Goal: Task Accomplishment & Management: Complete application form

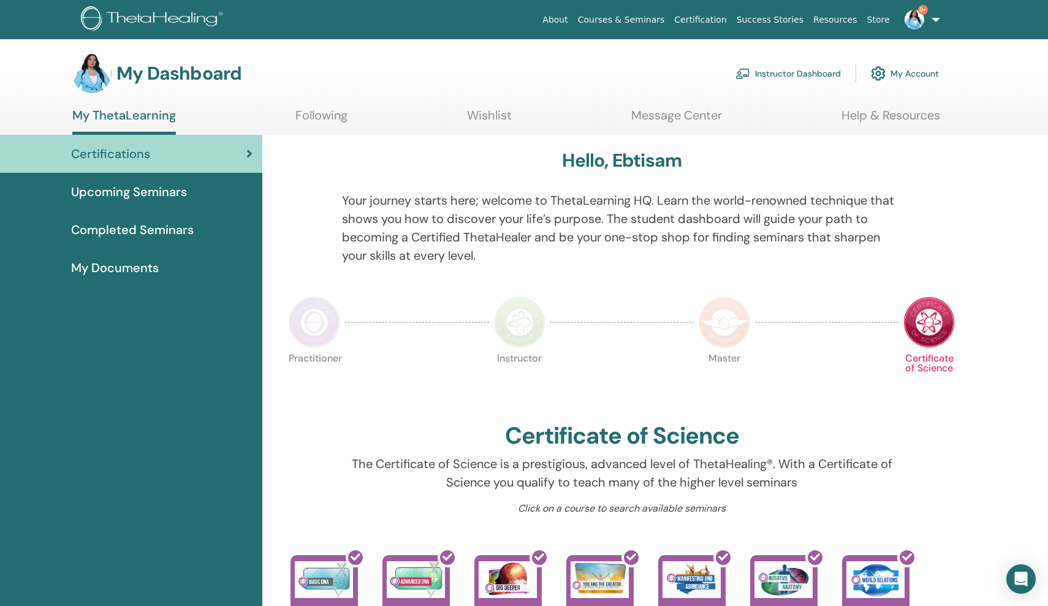
click at [771, 75] on link "Instructor Dashboard" at bounding box center [788, 73] width 105 height 27
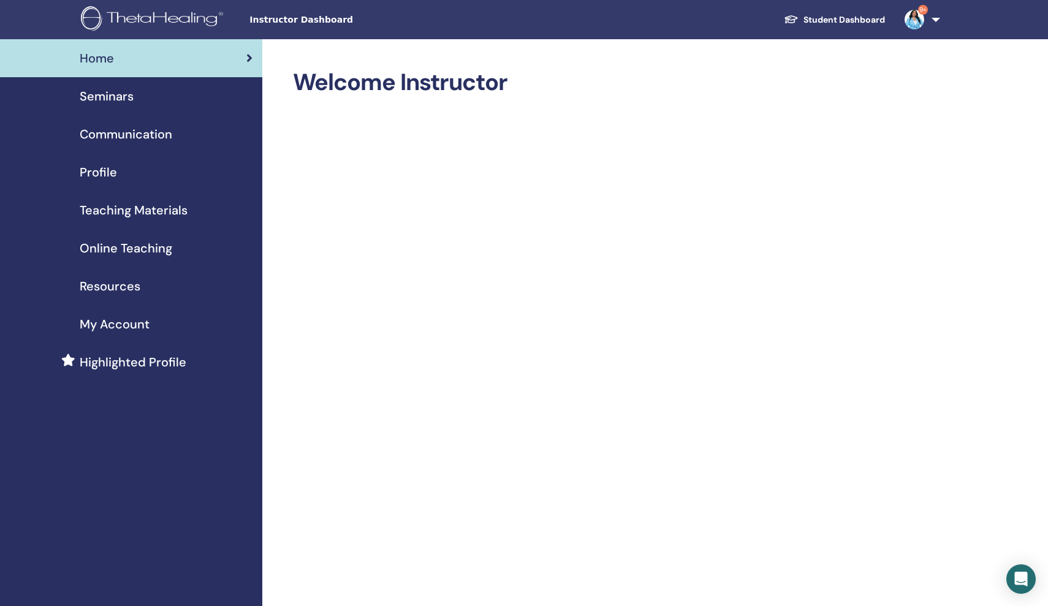
click at [123, 97] on span "Seminars" at bounding box center [107, 96] width 54 height 18
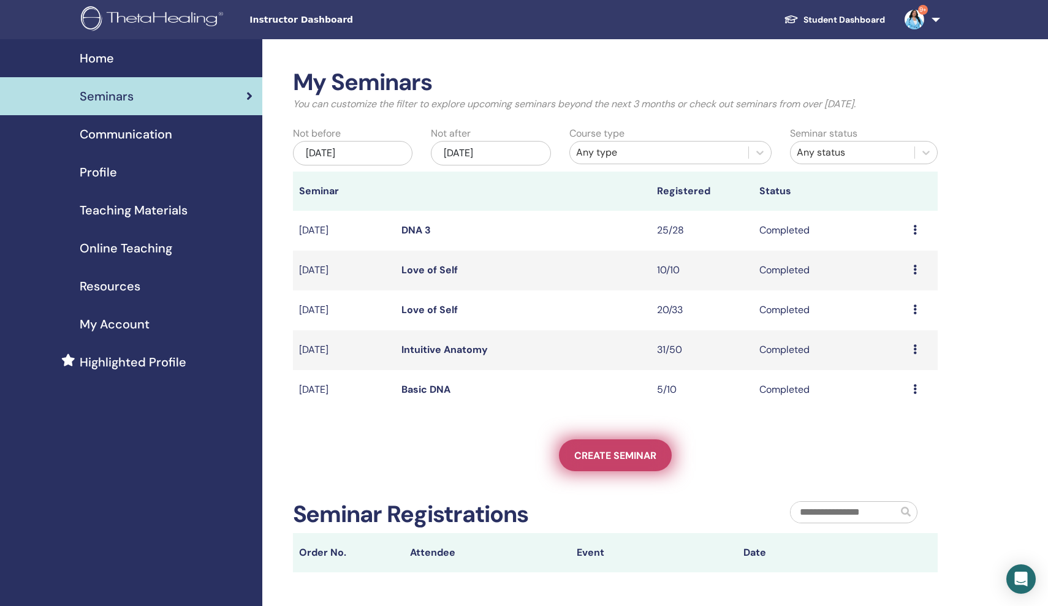
click at [635, 457] on span "Create seminar" at bounding box center [615, 455] width 82 height 13
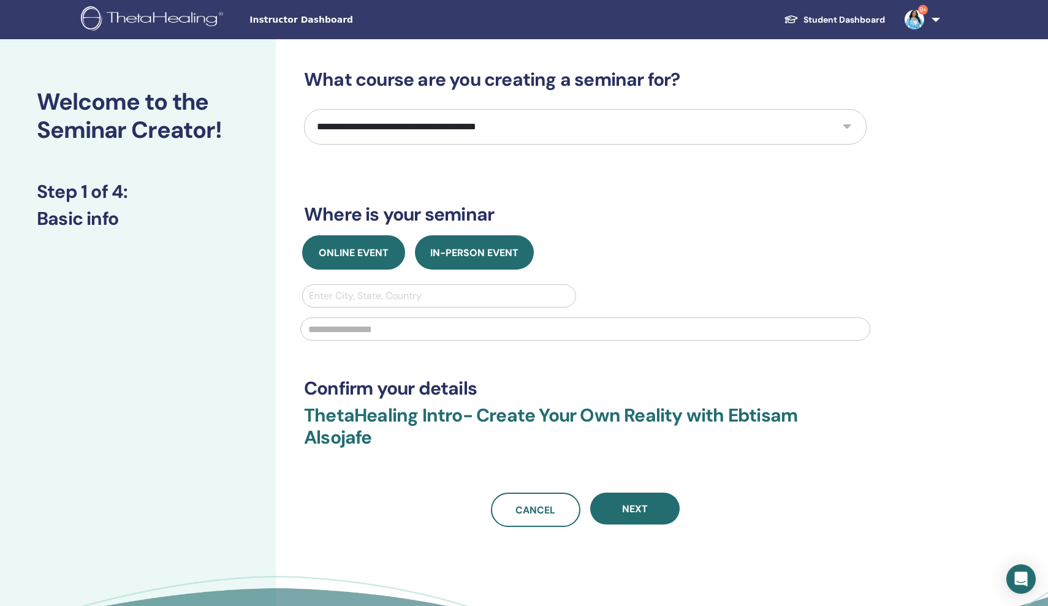
click at [351, 261] on button "Online Event" at bounding box center [353, 252] width 103 height 34
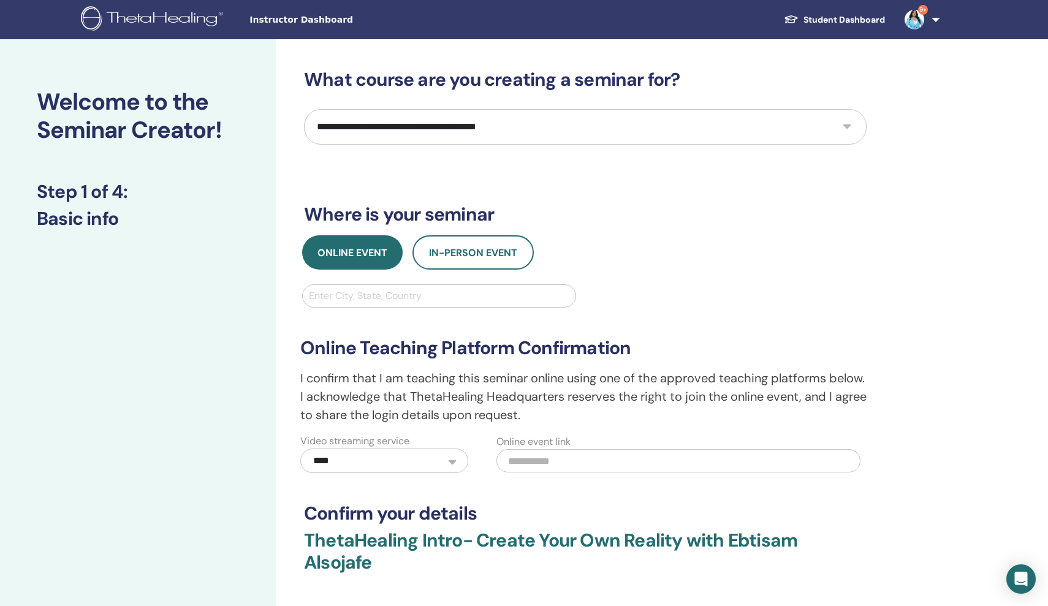
select select "**"
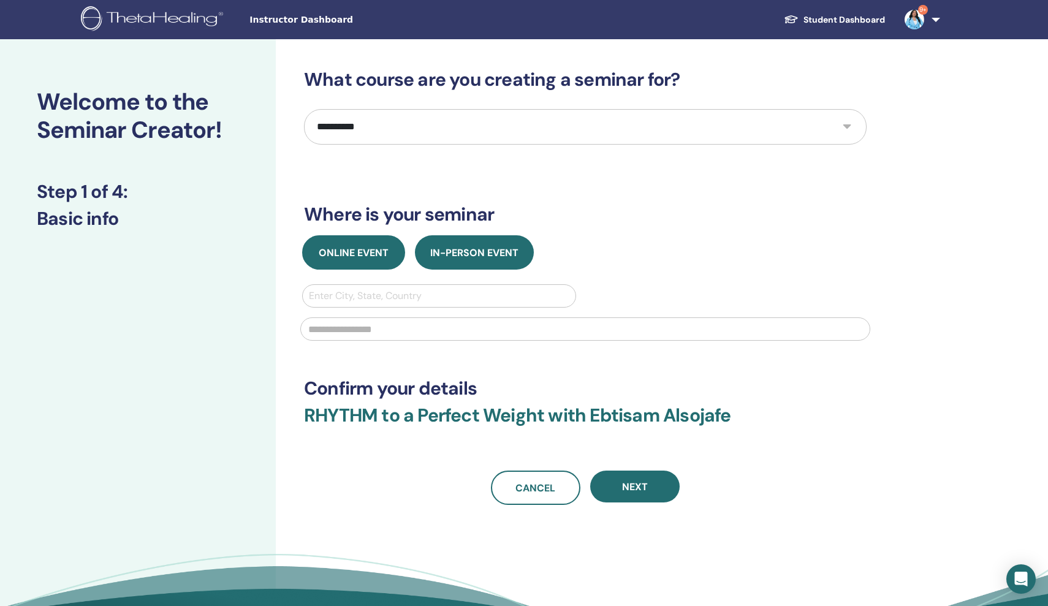
click at [332, 246] on span "Online Event" at bounding box center [354, 252] width 70 height 13
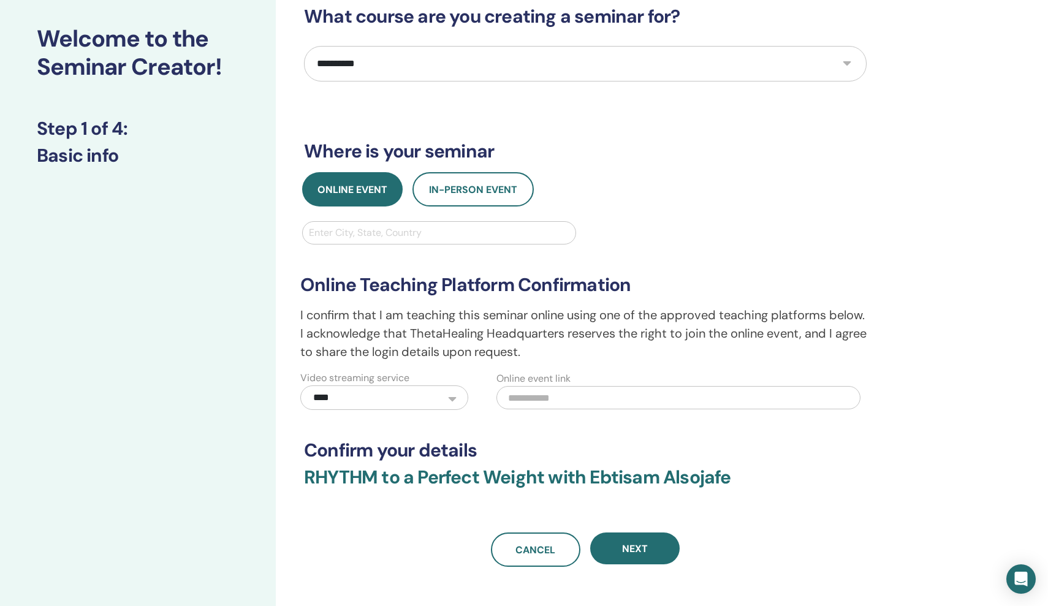
scroll to position [61, 0]
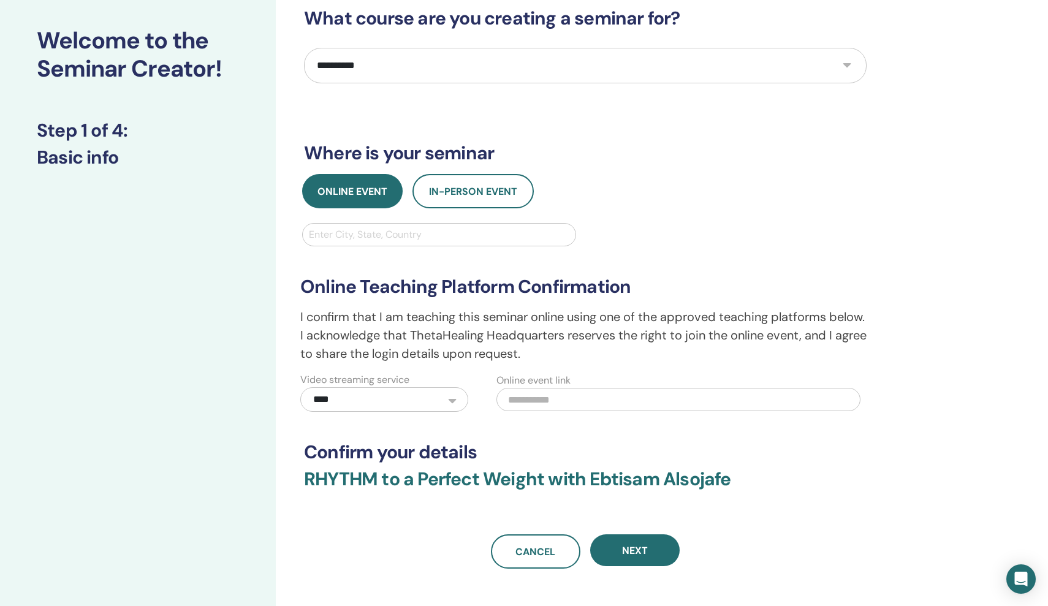
click at [407, 241] on div at bounding box center [439, 234] width 261 height 17
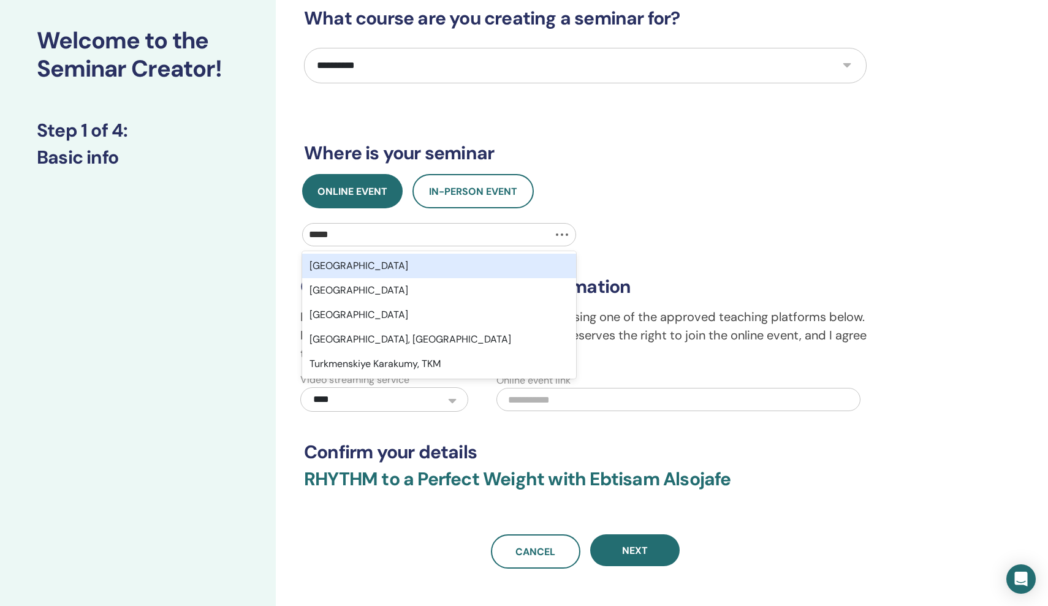
type input "******"
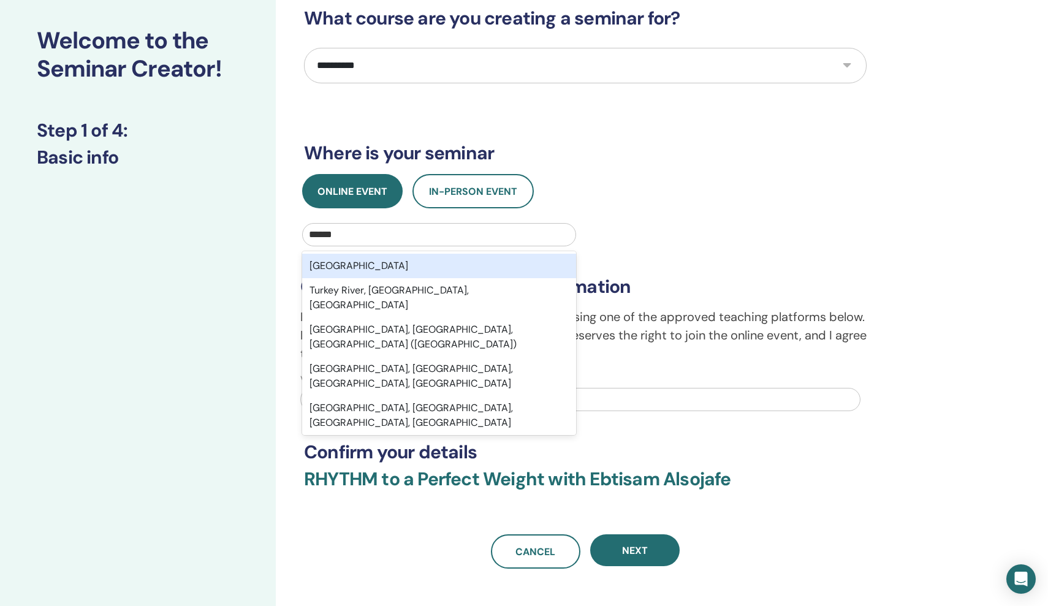
click at [393, 271] on div "[GEOGRAPHIC_DATA]" at bounding box center [439, 266] width 274 height 25
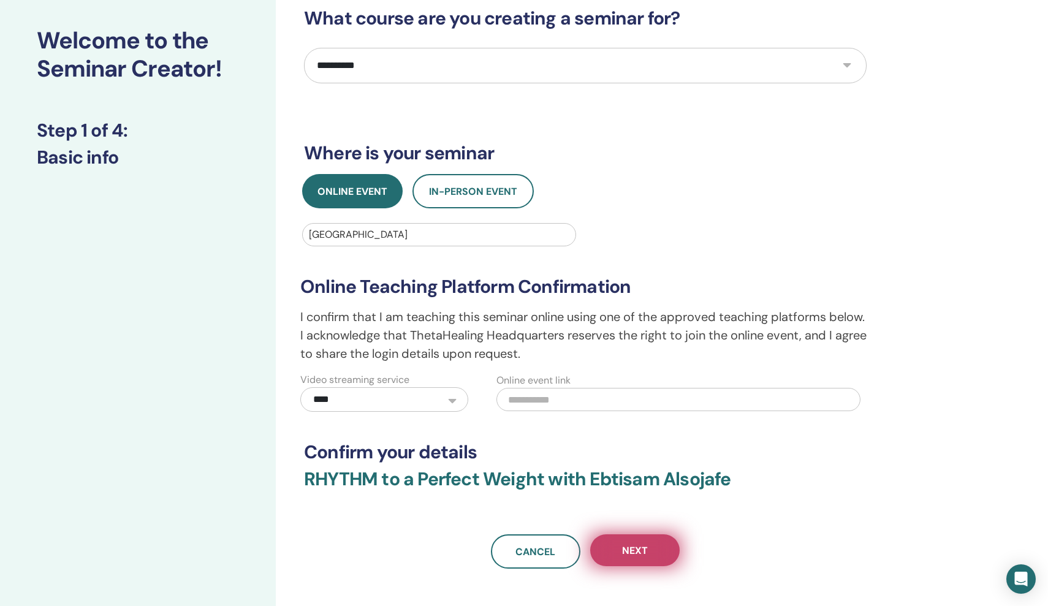
click at [630, 562] on button "Next" at bounding box center [635, 551] width 90 height 32
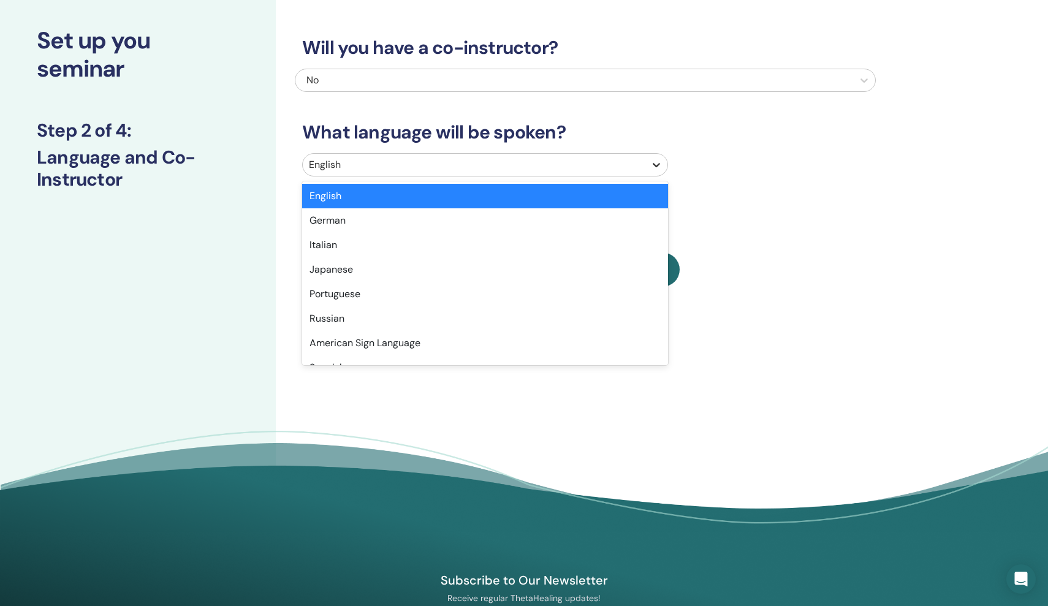
click at [657, 168] on icon at bounding box center [656, 165] width 12 height 12
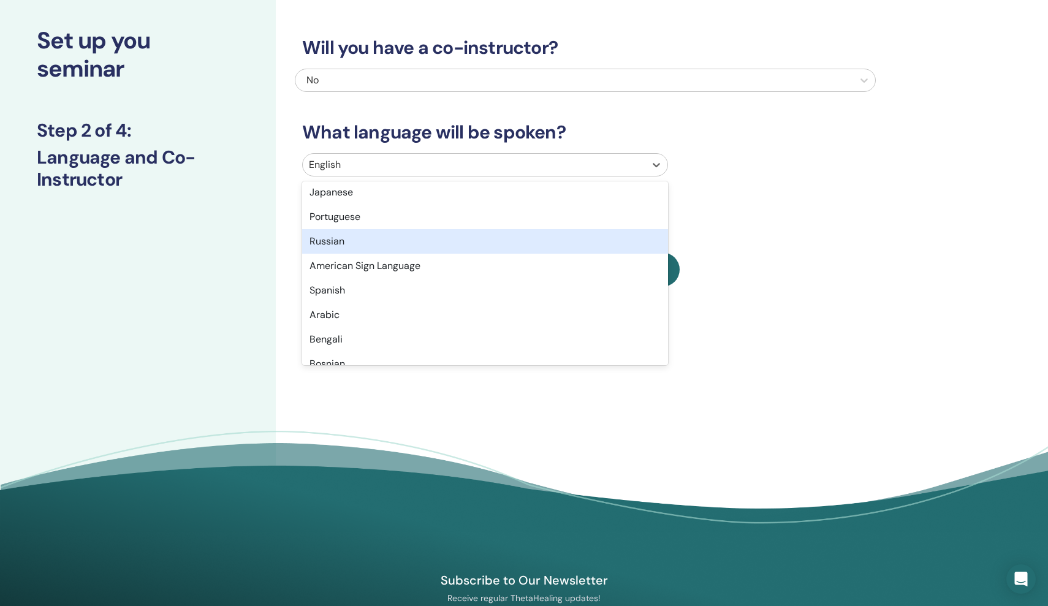
scroll to position [80, 0]
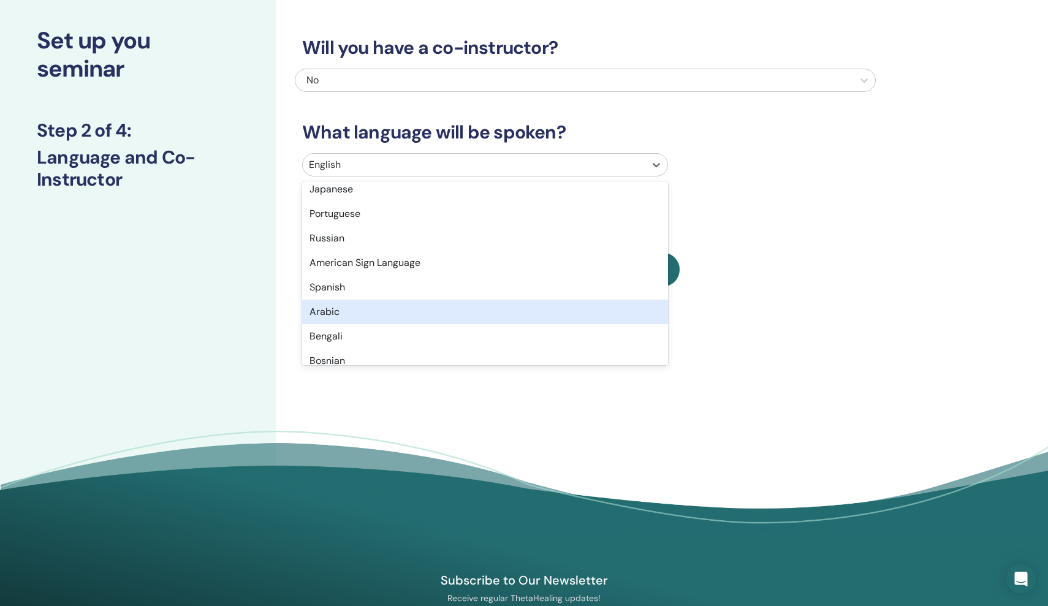
click at [405, 315] on div "Arabic" at bounding box center [485, 312] width 366 height 25
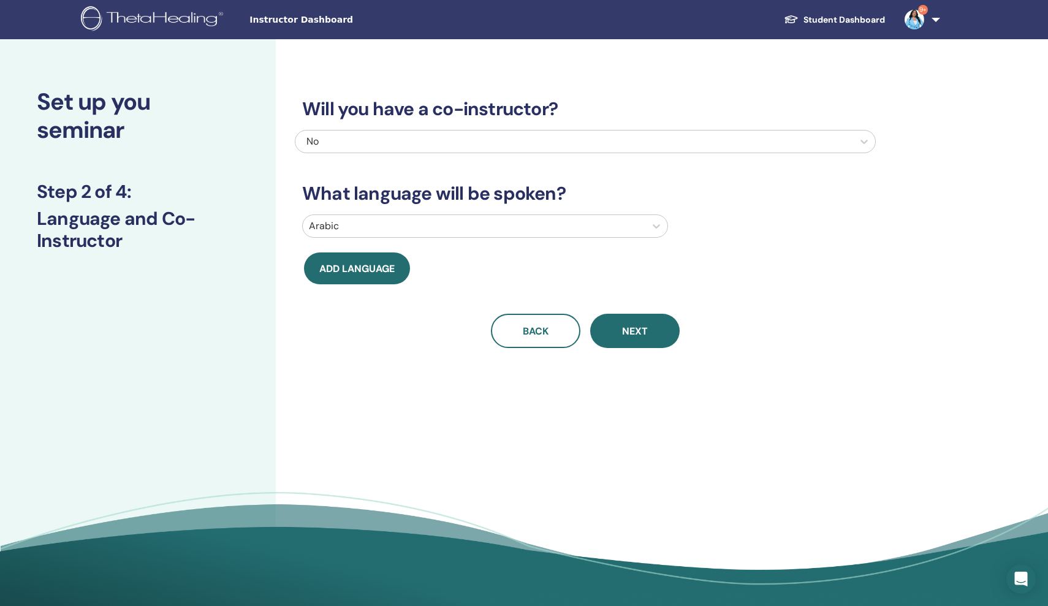
scroll to position [0, 0]
click at [637, 335] on span "Next" at bounding box center [635, 331] width 26 height 15
